Goal: Information Seeking & Learning: Learn about a topic

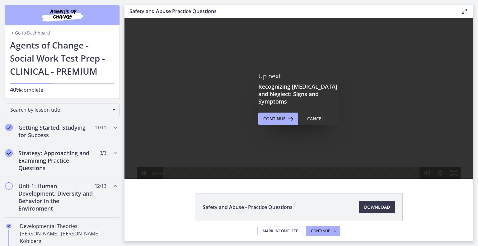
click at [438, 179] on html "Click for sound @keyframes VOLUME_SMALL_WAVE_FLASH { 0% { opacity: 0; } 33% { o…" at bounding box center [298, 98] width 348 height 161
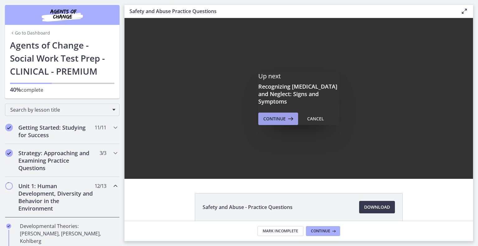
click at [267, 115] on span "Continue" at bounding box center [274, 118] width 22 height 7
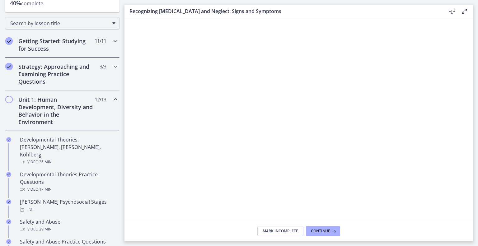
scroll to position [93, 0]
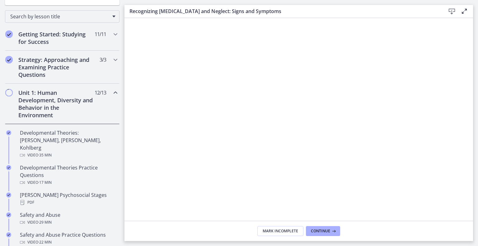
click at [19, 97] on h2 "Unit 1: Human Development, Diversity and Behavior in the Environment" at bounding box center [56, 104] width 76 height 30
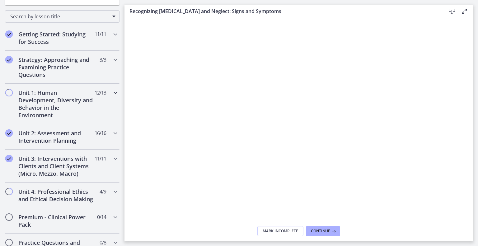
click at [19, 97] on h2 "Unit 1: Human Development, Diversity and Behavior in the Environment" at bounding box center [56, 104] width 76 height 30
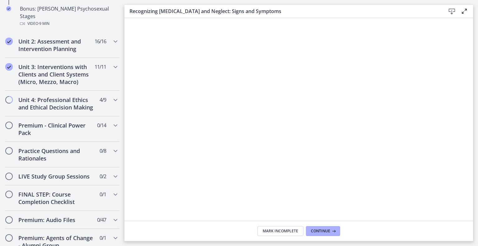
scroll to position [467, 0]
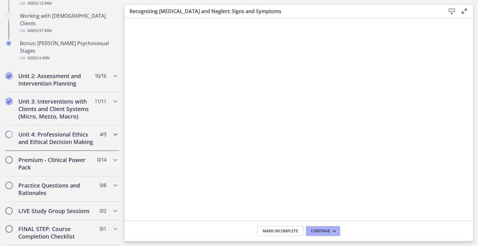
click at [60, 131] on h2 "Unit 4: Professional Ethics and Ethical Decision Making" at bounding box center [56, 138] width 76 height 15
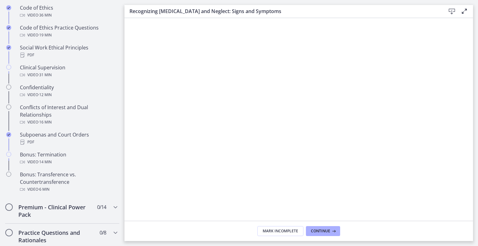
scroll to position [280, 0]
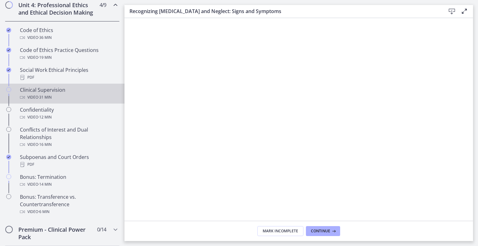
click at [15, 97] on link "Clinical Supervision Video · 31 min" at bounding box center [62, 94] width 124 height 20
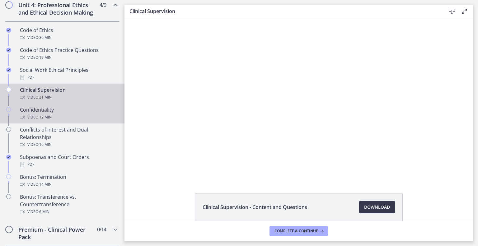
click at [31, 119] on div "Confidentiality Video · 12 min" at bounding box center [68, 113] width 97 height 15
click at [32, 101] on div "Video · 31 min" at bounding box center [68, 97] width 97 height 7
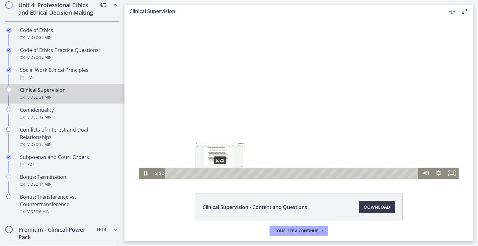
drag, startPoint x: 171, startPoint y: 174, endPoint x: 218, endPoint y: 174, distance: 46.7
click at [218, 174] on div "Playbar" at bounding box center [220, 173] width 4 height 4
drag, startPoint x: 218, startPoint y: 174, endPoint x: 248, endPoint y: 174, distance: 30.2
click at [249, 174] on div "Playbar" at bounding box center [251, 173] width 4 height 4
click at [446, 173] on icon "Fullscreen" at bounding box center [451, 173] width 13 height 11
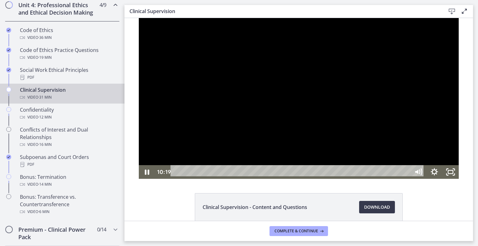
scroll to position [251, 0]
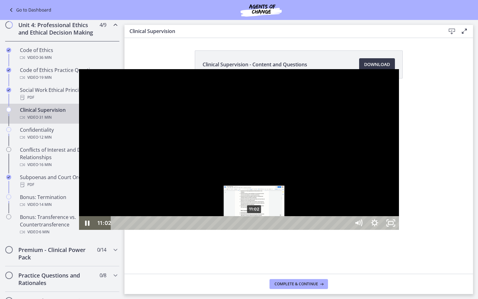
click at [175, 230] on div "11:02" at bounding box center [232, 223] width 230 height 14
click at [181, 230] on div "11:29" at bounding box center [232, 223] width 230 height 14
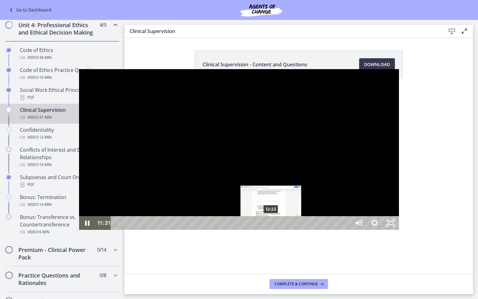
click at [192, 230] on div "12:23" at bounding box center [232, 223] width 230 height 14
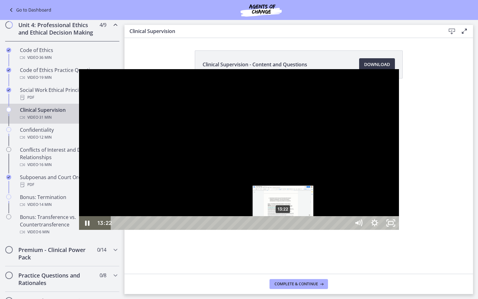
click at [204, 230] on div "13:22" at bounding box center [232, 223] width 230 height 14
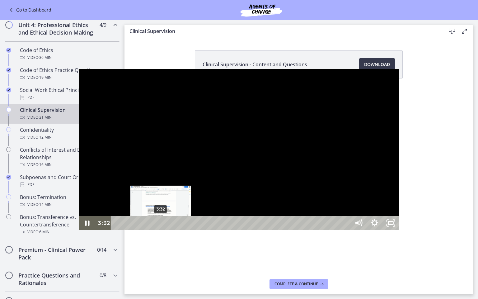
click at [117, 230] on div "3:32" at bounding box center [232, 223] width 230 height 14
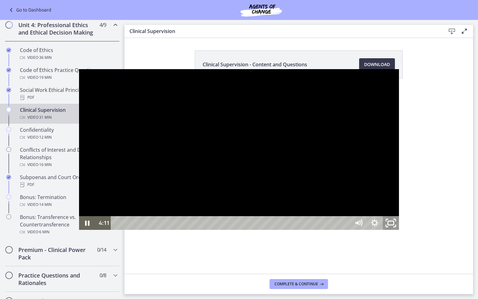
click at [400, 231] on icon "Unfullscreen" at bounding box center [390, 223] width 19 height 16
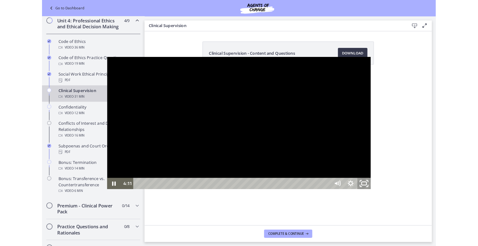
scroll to position [280, 0]
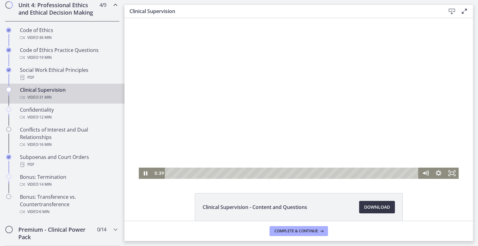
click at [375, 208] on span "Download Opens in a new window" at bounding box center [377, 206] width 26 height 7
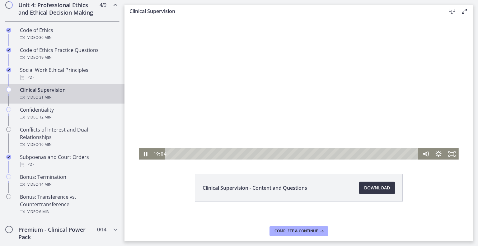
scroll to position [30, 0]
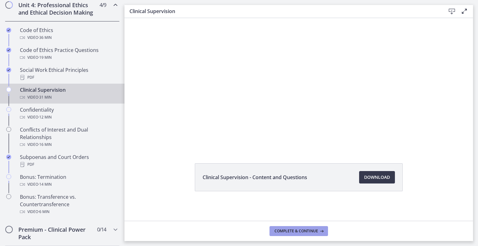
click at [280, 231] on span "Complete & continue" at bounding box center [296, 231] width 44 height 5
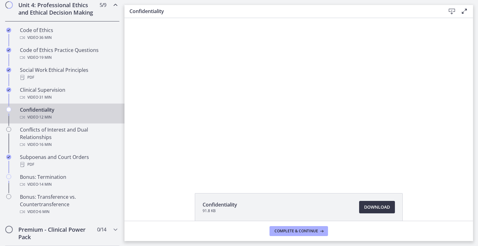
click at [360, 209] on link "Download Opens in a new window" at bounding box center [377, 207] width 36 height 12
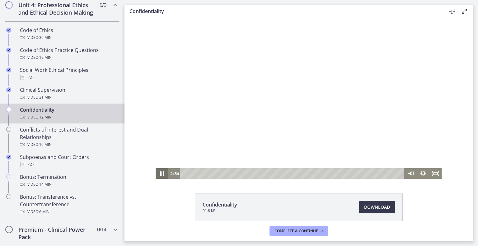
click at [161, 175] on icon "Pause" at bounding box center [162, 173] width 4 height 5
click at [158, 176] on icon "Play Video" at bounding box center [162, 173] width 12 height 11
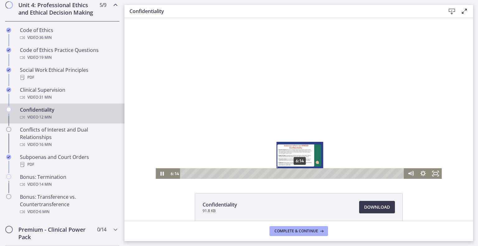
click at [298, 173] on div "6:14" at bounding box center [293, 173] width 216 height 11
click at [289, 174] on div "5:45" at bounding box center [293, 173] width 216 height 11
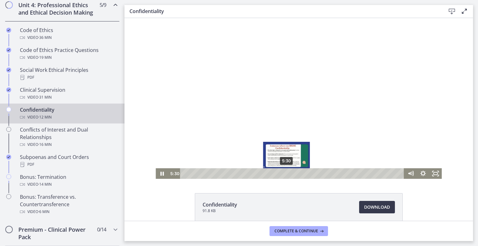
click at [284, 174] on div "5:30" at bounding box center [293, 173] width 216 height 11
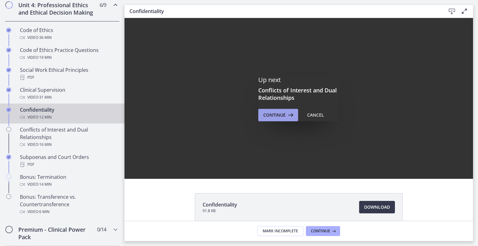
click at [286, 116] on icon at bounding box center [290, 114] width 9 height 7
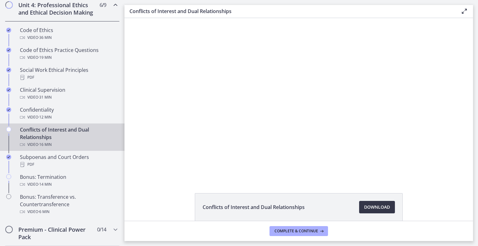
click at [384, 208] on span "Download Opens in a new window" at bounding box center [377, 206] width 26 height 7
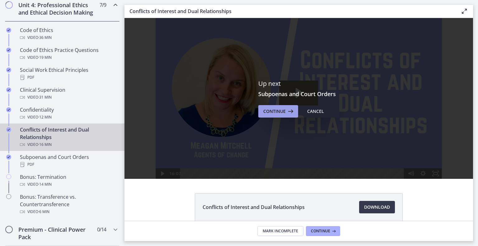
click at [282, 115] on button "Continue" at bounding box center [278, 111] width 40 height 12
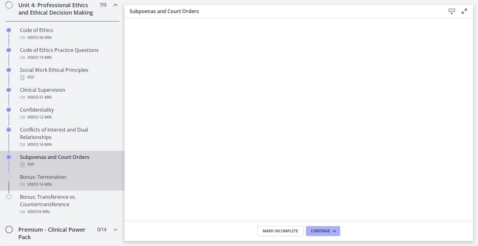
click at [32, 186] on div "Bonus: Termination Video · 14 min" at bounding box center [68, 180] width 97 height 15
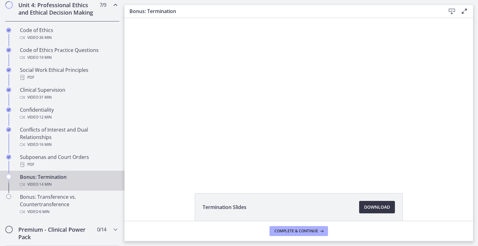
click at [381, 209] on span "Download Opens in a new window" at bounding box center [377, 206] width 26 height 7
click at [304, 233] on span "Complete & continue" at bounding box center [296, 231] width 44 height 5
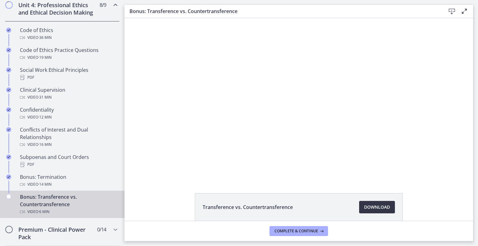
click at [379, 206] on span "Download Opens in a new window" at bounding box center [377, 206] width 26 height 7
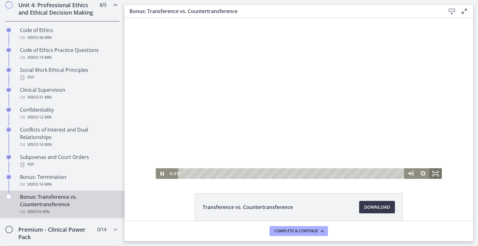
drag, startPoint x: 432, startPoint y: 176, endPoint x: 556, endPoint y: 231, distance: 136.3
click at [432, 176] on icon "Fullscreen" at bounding box center [435, 173] width 12 height 11
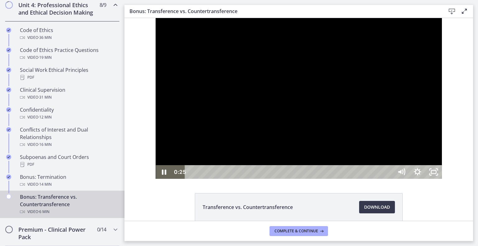
scroll to position [251, 0]
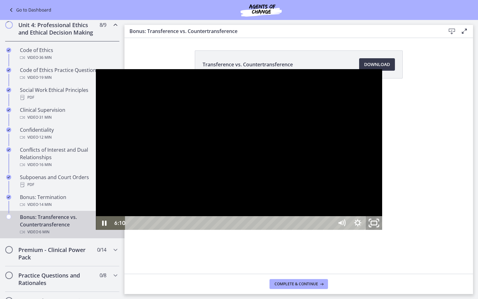
click at [383, 231] on icon "Unfullscreen" at bounding box center [373, 223] width 19 height 16
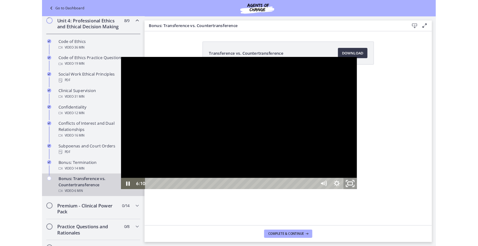
scroll to position [280, 0]
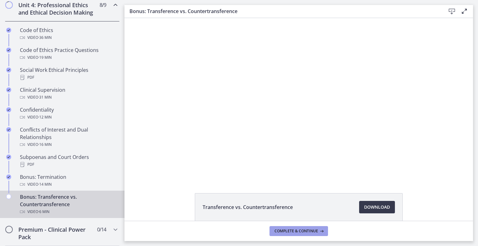
click at [309, 228] on button "Complete & continue" at bounding box center [298, 231] width 58 height 10
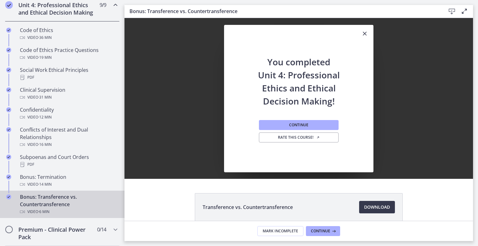
click at [363, 33] on icon "Close" at bounding box center [364, 33] width 7 height 7
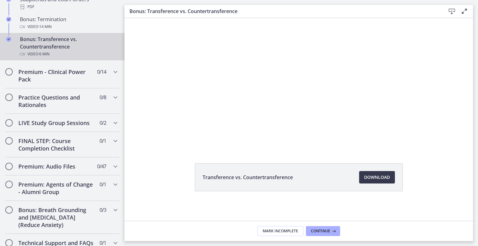
scroll to position [334, 0]
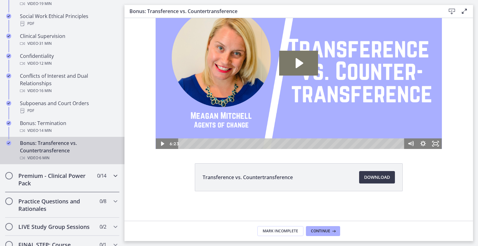
click at [112, 179] on icon "Chapters" at bounding box center [115, 175] width 7 height 7
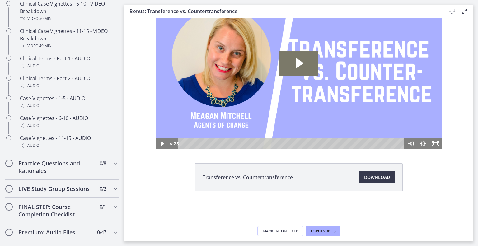
scroll to position [504, 0]
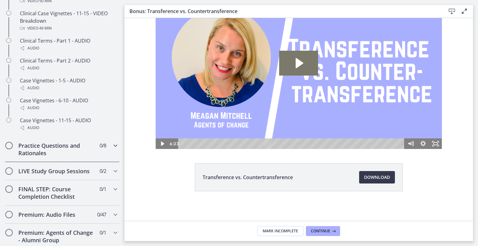
click at [107, 153] on div "Practice Questions and Rationales 0 / 8 Completed" at bounding box center [62, 150] width 114 height 26
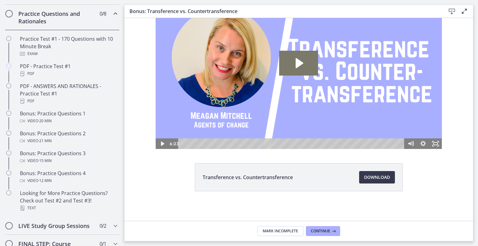
scroll to position [321, 0]
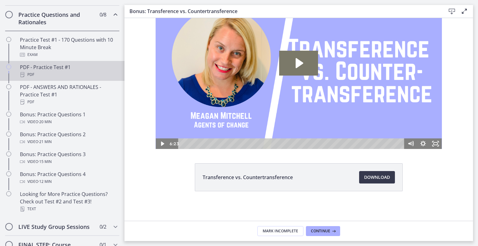
click at [7, 69] on icon "Chapters" at bounding box center [8, 66] width 5 height 5
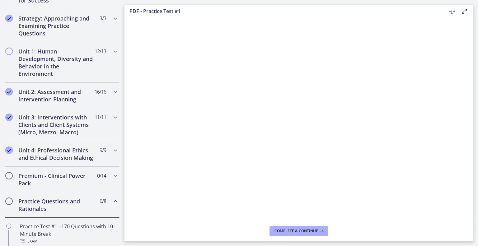
scroll to position [104, 0]
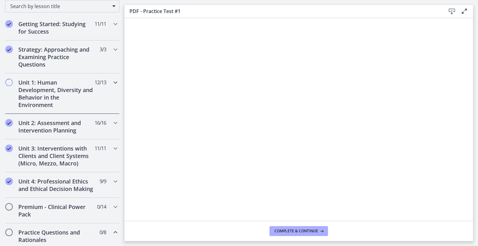
click at [105, 82] on div "Unit 1: Human Development, Diversity and Behavior in the Environment 12 / 13 Co…" at bounding box center [62, 93] width 114 height 40
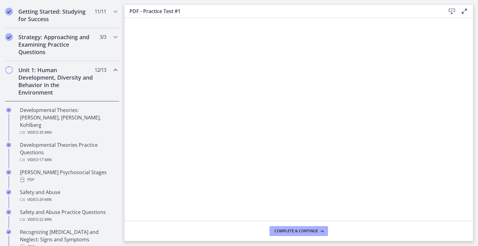
scroll to position [166, 0]
